Goal: Find specific page/section: Find specific page/section

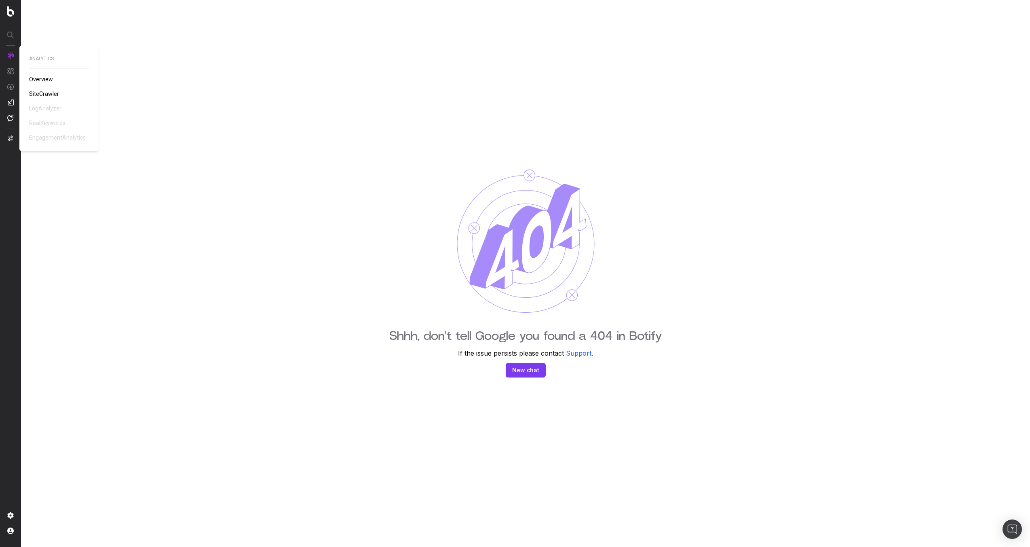
click at [11, 57] on img at bounding box center [10, 55] width 6 height 6
